Goal: Register for event/course

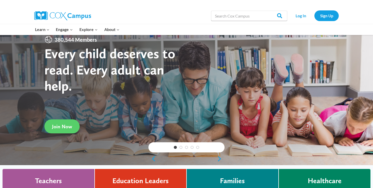
scroll to position [13, 0]
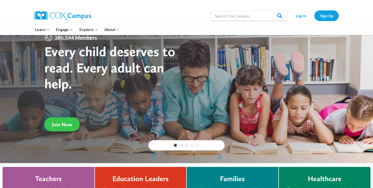
click at [61, 129] on link "Join Now" at bounding box center [61, 124] width 35 height 14
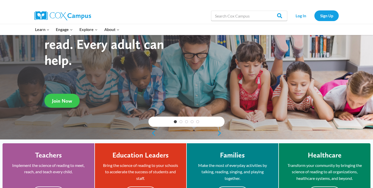
scroll to position [3, 0]
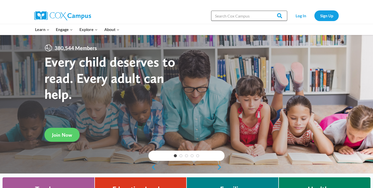
click at [246, 17] on input "Search in https://coxcampus.org/" at bounding box center [249, 16] width 76 height 10
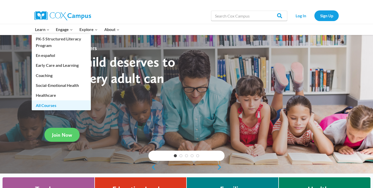
click link "All Courses"
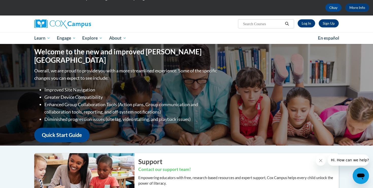
scroll to position [21, 0]
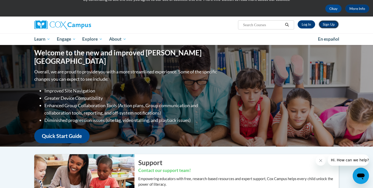
click at [326, 26] on link "Sign Up" at bounding box center [328, 24] width 20 height 8
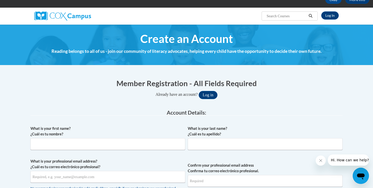
scroll to position [37, 0]
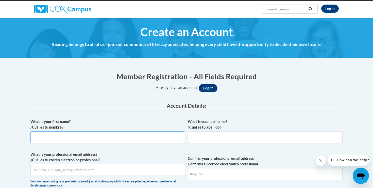
click at [84, 139] on input "What is your first name? ¿Cuál es tu nombre?" at bounding box center [107, 137] width 155 height 12
type input "Ryalie"
click at [218, 133] on input "What is your last name? ¿Cuál es tu apellido?" at bounding box center [265, 137] width 155 height 12
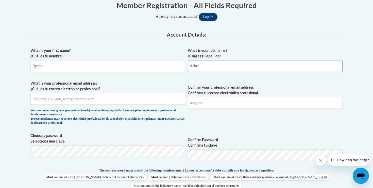
scroll to position [118, 0]
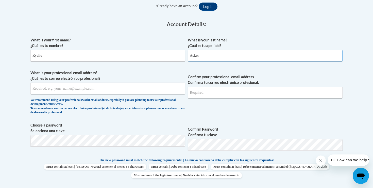
type input "Acker"
click at [54, 90] on input "What is your professional email address? ¿Cuál es tu correo electrónico profesi…" at bounding box center [107, 88] width 155 height 12
type input "ryaliejacker02@gmail.com"
click at [199, 97] on input "Confirm your professional email address Confirma tu correo electrónico profesio…" at bounding box center [265, 92] width 155 height 12
type input "g"
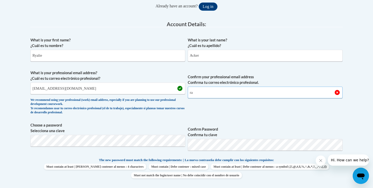
type input "r"
type input "ryaliejacker02@gmail.com"
click at [111, 125] on label "Choose a password Selecciona una clave" at bounding box center [107, 127] width 155 height 11
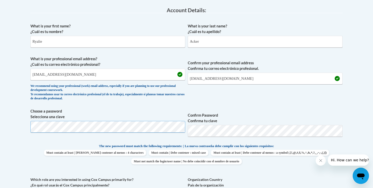
click at [0, 117] on body "This site uses cookies to help improve your learning experience. By continuing …" at bounding box center [186, 175] width 373 height 614
click at [122, 110] on span "Choose a password Selecciona una clave Confirm Password Confirma tu clave" at bounding box center [186, 124] width 312 height 32
click at [0, 112] on body "This site uses cookies to help improve your learning experience. By continuing …" at bounding box center [186, 175] width 373 height 614
click at [360, 128] on body "This site uses cookies to help improve your learning experience. By continuing …" at bounding box center [186, 175] width 373 height 614
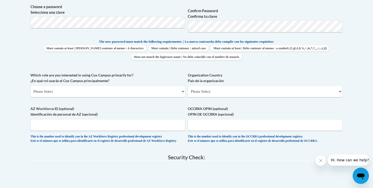
scroll to position [237, 0]
click at [71, 92] on select "Please Select College/University | Colegio/Universidad Community/Nonprofit Part…" at bounding box center [107, 91] width 155 height 12
select select "5a18ea06-2b54-4451-96f2-d152daf9eac5"
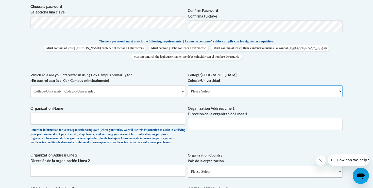
click at [206, 89] on select "Please Select College/University Staff | Empleado universitario College/Univers…" at bounding box center [265, 91] width 155 height 12
select select "99b32b07-cffc-426c-8bf6-0cd77760d84b"
click at [88, 118] on input "Organization Name" at bounding box center [107, 118] width 155 height 12
type input "Brenau"
click at [218, 123] on input "Organization Address Line 1 Dirección de la organización Línea 1" at bounding box center [265, 124] width 155 height 12
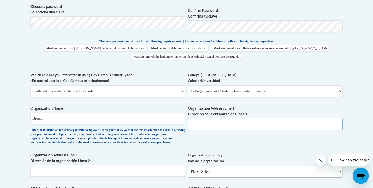
click at [199, 124] on input "Organization Address Line 1 Dirección de la organización Línea 1" at bounding box center [265, 124] width 155 height 12
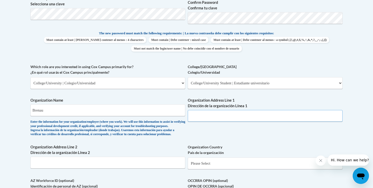
scroll to position [250, 0]
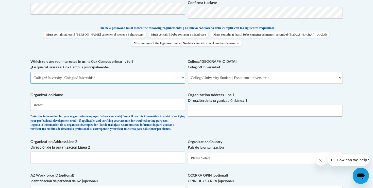
click at [93, 79] on select "Please Select College/University | Colegio/Universidad Community/Nonprofit Part…" at bounding box center [107, 78] width 155 height 12
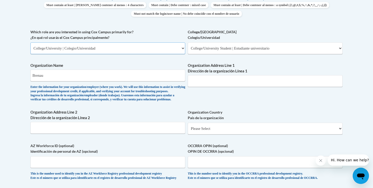
scroll to position [288, 0]
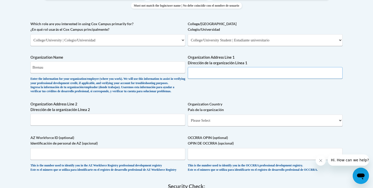
click at [209, 73] on input "Organization Address Line 1 Dirección de la organización Línea 1" at bounding box center [265, 73] width 155 height 12
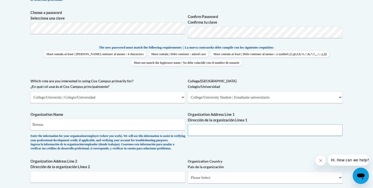
scroll to position [239, 0]
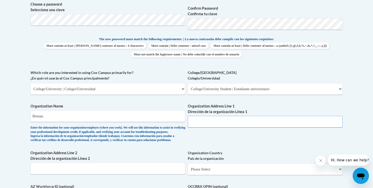
click at [219, 126] on input "Organization Address Line 1 Dirección de la organización Línea 1" at bounding box center [265, 122] width 155 height 12
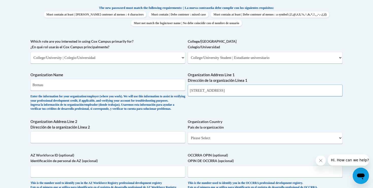
scroll to position [273, 0]
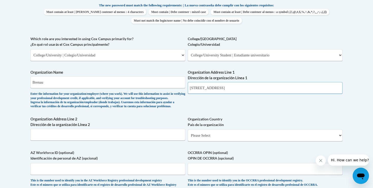
type input "625 Academy St NE Gainesville, GA"
click at [214, 141] on select "Please Select United States | Estados Unidos Outside of the United States | Fue…" at bounding box center [265, 135] width 155 height 12
select select "ad49bcad-a171-4b2e-b99c-48b446064914"
select select
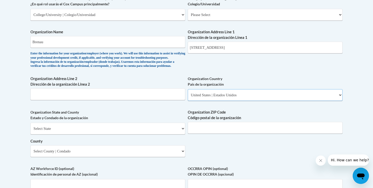
scroll to position [318, 0]
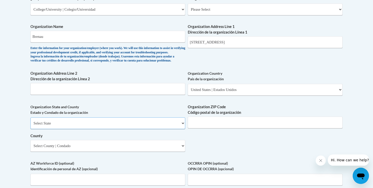
click at [54, 129] on select "Select State Alabama Alaska Arizona Arkansas California Colorado Connecticut De…" at bounding box center [107, 123] width 155 height 12
select select "Georgia"
click at [221, 128] on input "Organization ZIP Code Código postal de la organización" at bounding box center [265, 122] width 155 height 12
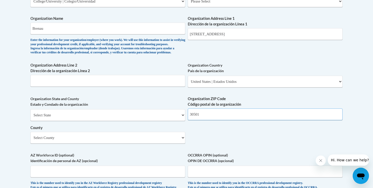
type input "30501"
click at [104, 143] on select "Select County Appling Atkinson Bacon Baker Baldwin Banks Barrow Bartow Ben Hill…" at bounding box center [107, 138] width 155 height 12
select select "Hall"
click at [217, 143] on div "What is your first name? ¿Cuál es tu nombre? Ryalie What is your last name? ¿Cu…" at bounding box center [186, 10] width 312 height 367
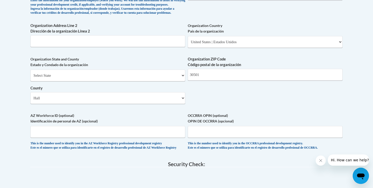
scroll to position [366, 0]
click at [76, 137] on input "AZ Workforce ID (optional) Identificación de personal de AZ (opcional)" at bounding box center [107, 131] width 155 height 12
click at [208, 137] on input "OCCRRA OPIN (optional) OPIN DE OCCRRA (opcional)" at bounding box center [265, 131] width 155 height 12
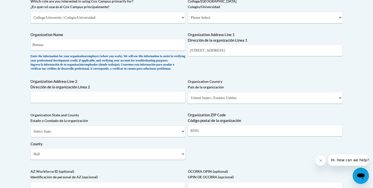
scroll to position [306, 0]
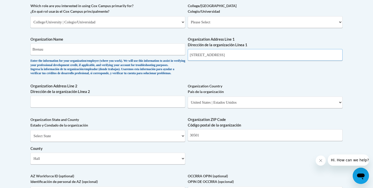
click at [258, 57] on input "625 Academy St NE Gainesville, GA" at bounding box center [265, 55] width 155 height 12
click at [236, 59] on input "625 Academy St NE Gainesville" at bounding box center [265, 55] width 155 height 12
type input "625 Academy St NE Gainesville"
click at [228, 78] on div "What is your first name? ¿Cuál es tu nombre? Ryalie What is your last name? ¿Cu…" at bounding box center [186, 30] width 312 height 367
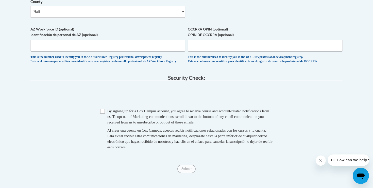
scroll to position [454, 0]
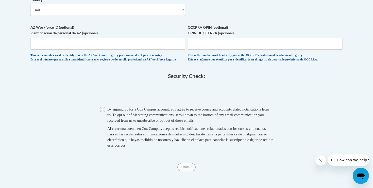
click at [101, 112] on input "Checkbox" at bounding box center [102, 109] width 5 height 5
checkbox input "true"
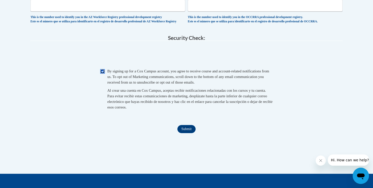
scroll to position [502, 0]
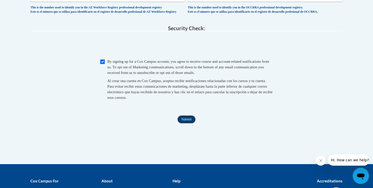
click at [183, 123] on input "Submit" at bounding box center [186, 119] width 18 height 8
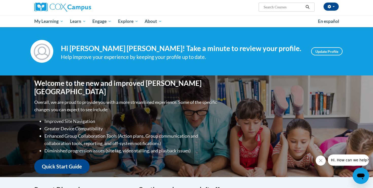
scroll to position [63, 0]
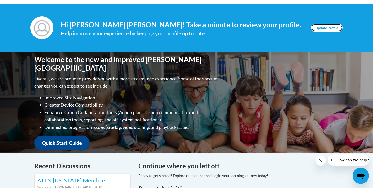
click at [325, 27] on link "Update Profile" at bounding box center [326, 28] width 31 height 8
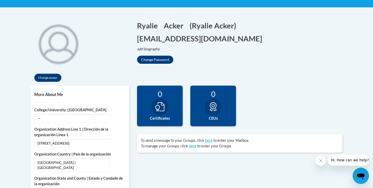
scroll to position [101, 0]
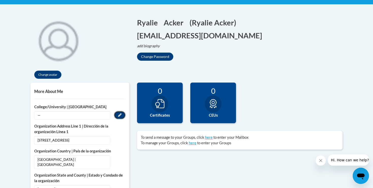
click at [119, 116] on icon "Custom profile fields" at bounding box center [120, 115] width 4 height 4
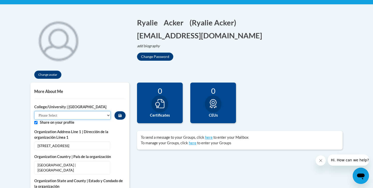
click at [76, 119] on select "Please Select College/University Staff | Empleado universitario College/Univers…" at bounding box center [72, 115] width 76 height 9
select select "99b32b07-cffc-426c-8bf6-0cd77760d84b"
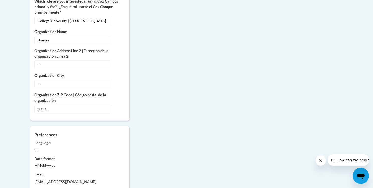
scroll to position [386, 0]
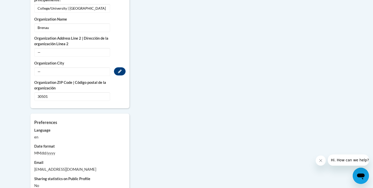
click at [49, 67] on span "—" at bounding box center [72, 71] width 76 height 9
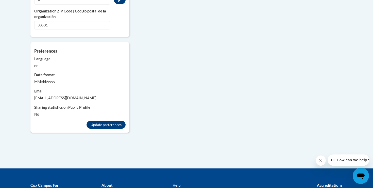
scroll to position [460, 0]
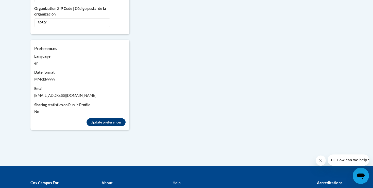
click at [43, 76] on div "MM/dd/yyyy" at bounding box center [79, 79] width 91 height 6
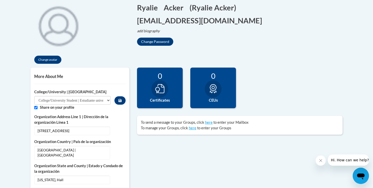
scroll to position [0, 0]
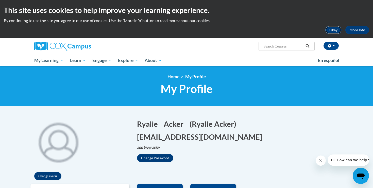
click at [332, 29] on button "Okay" at bounding box center [333, 30] width 16 height 8
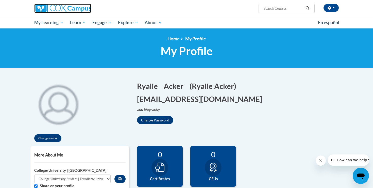
click at [64, 6] on img at bounding box center [62, 8] width 57 height 9
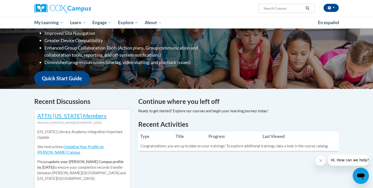
scroll to position [89, 0]
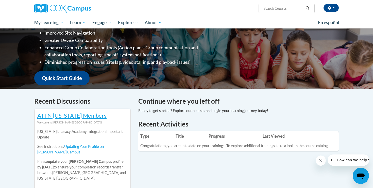
click at [272, 10] on input "Search..." at bounding box center [283, 8] width 41 height 6
type input "Oral Language is the Foundation for Literacy"
click at [307, 6] on button "Search" at bounding box center [307, 8] width 8 height 6
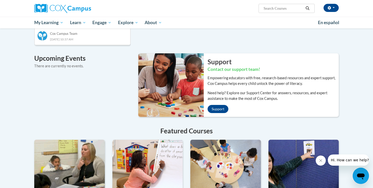
scroll to position [312, 0]
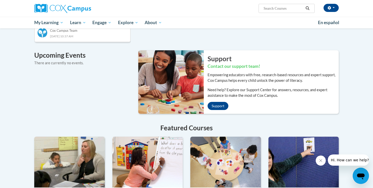
click at [271, 9] on input "Search..." at bounding box center [283, 8] width 41 height 6
type input "Oral"
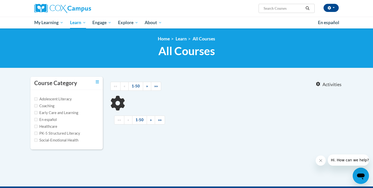
type input "Oral Language is the Foundation for Literacy"
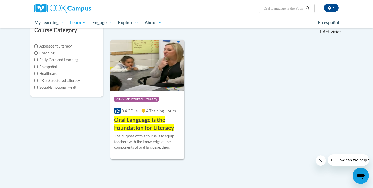
scroll to position [54, 0]
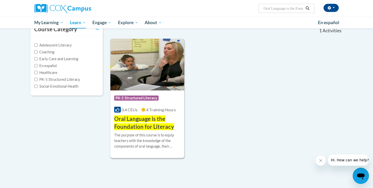
click at [152, 76] on img at bounding box center [147, 65] width 74 height 52
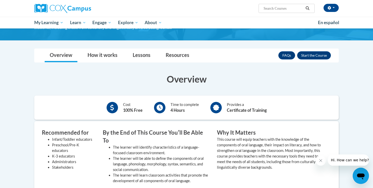
scroll to position [71, 0]
